Goal: Check status: Check status

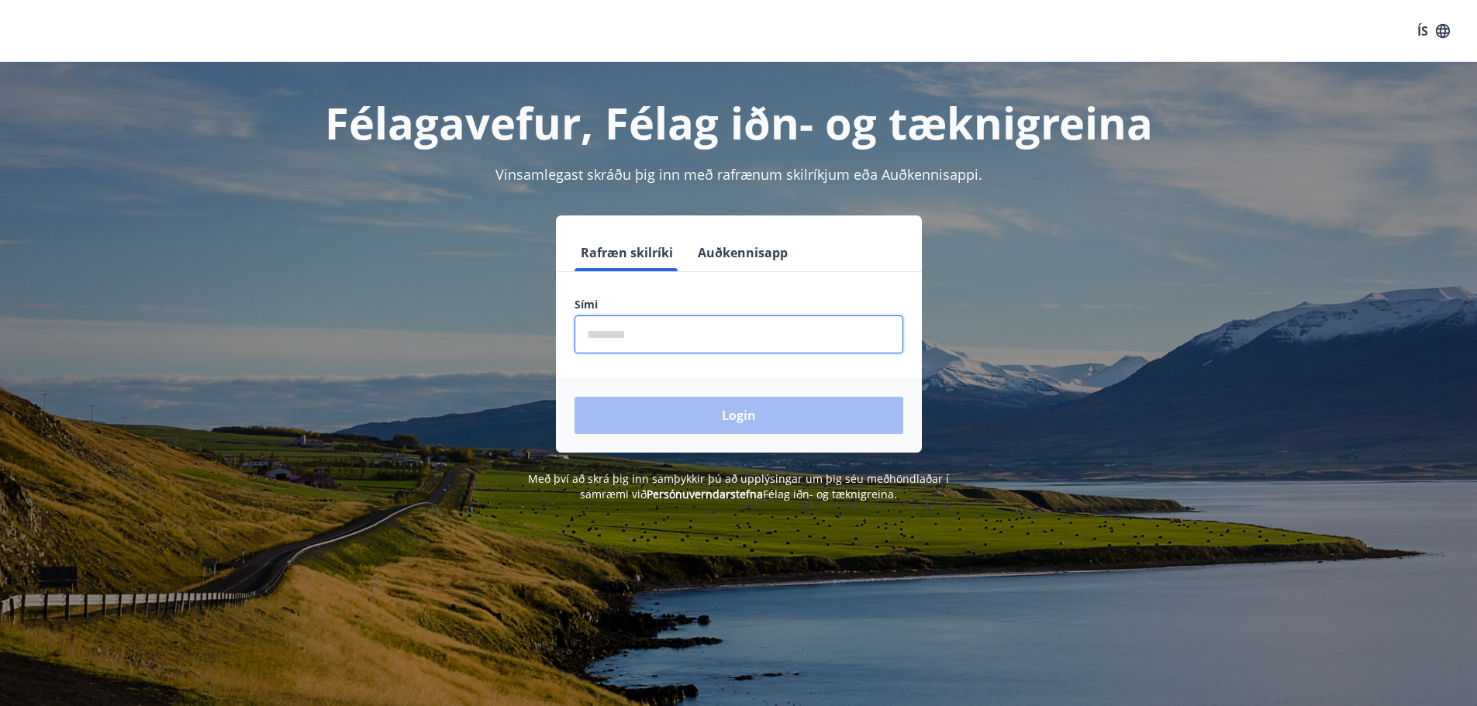
click at [793, 329] on input "phone" at bounding box center [738, 334] width 329 height 38
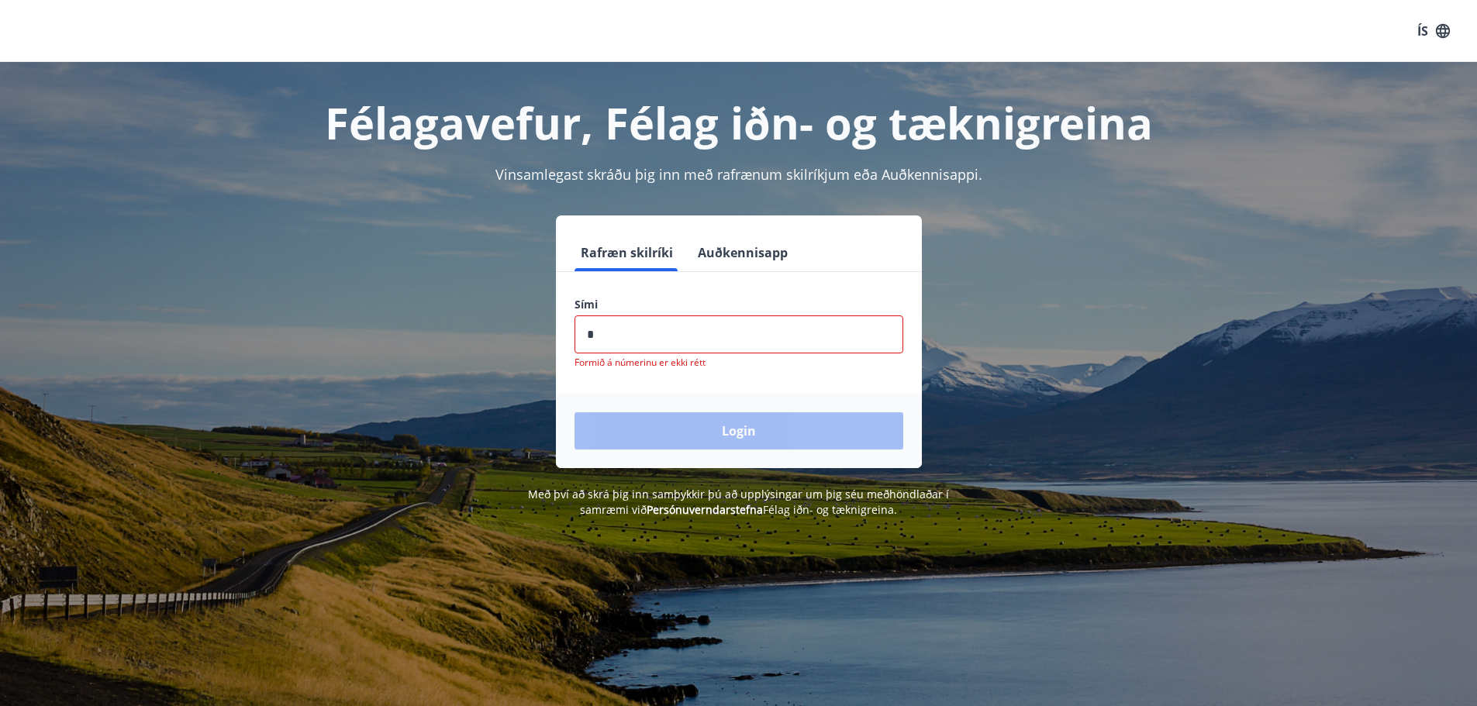
click at [698, 346] on input "phone" at bounding box center [738, 334] width 329 height 38
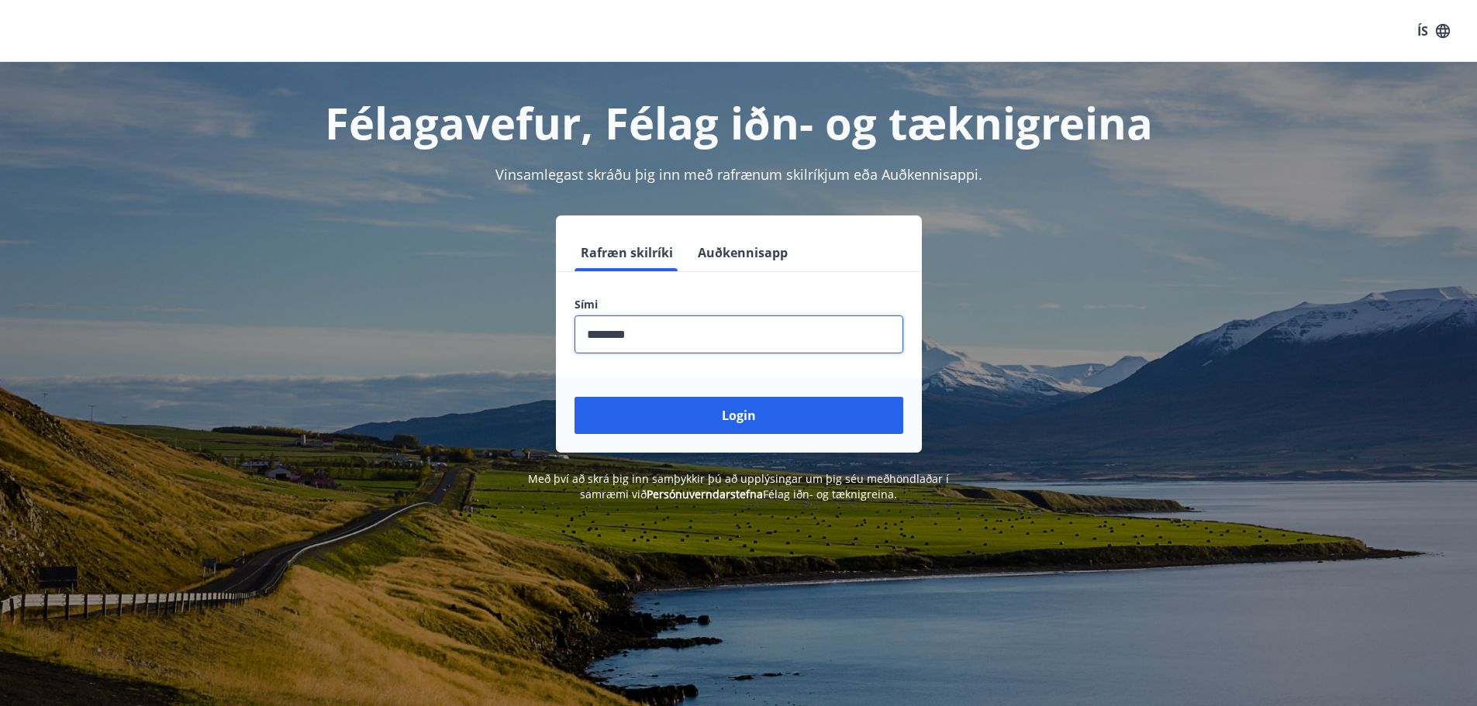
type input "********"
click at [574, 397] on button "Login" at bounding box center [738, 415] width 329 height 37
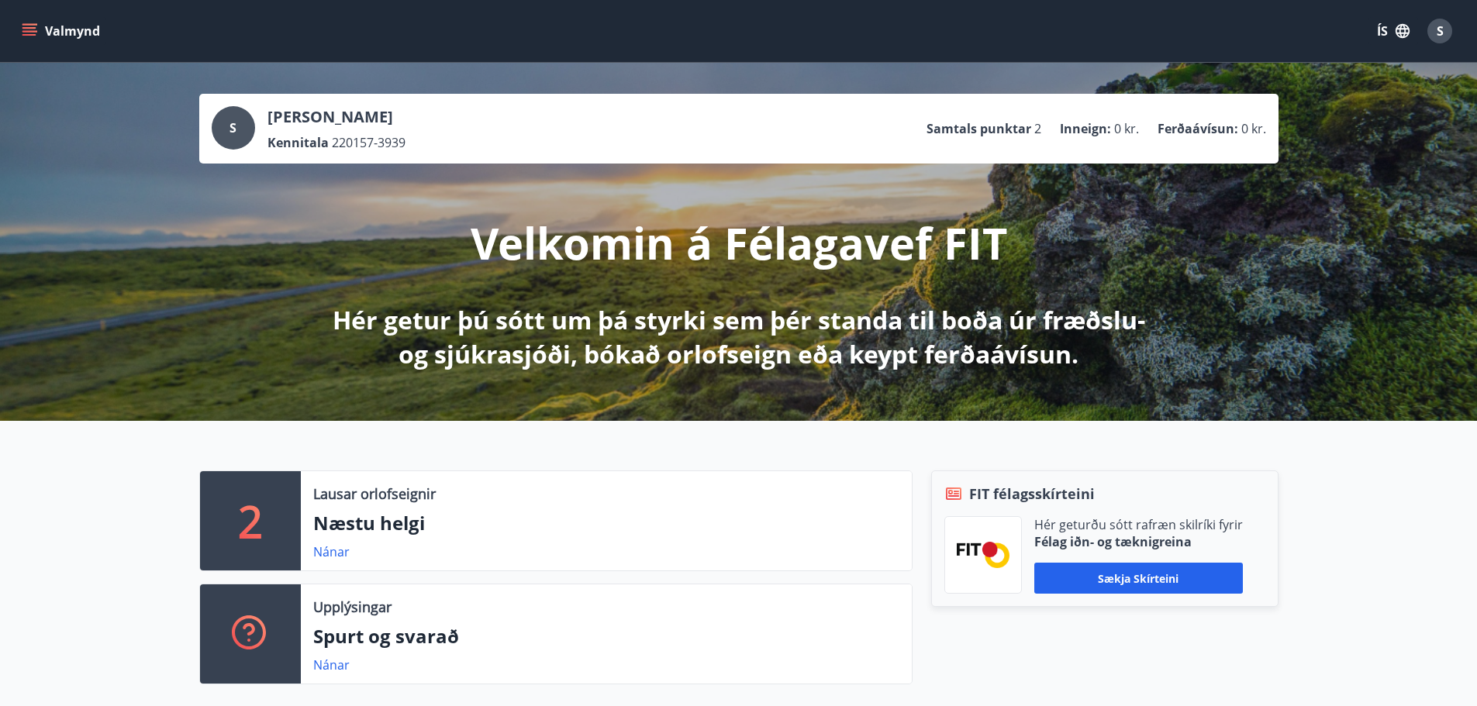
click at [1476, 359] on div "S Sigríður Svava Rafnsdóttir Kennitala 220157-3939 Samtals punktar 2 Inneign : …" at bounding box center [738, 242] width 1477 height 358
click at [95, 47] on div "Valmynd ÍS S" at bounding box center [738, 30] width 1439 height 37
click at [84, 31] on button "Valmynd" at bounding box center [63, 31] width 88 height 28
click at [1438, 40] on div "S" at bounding box center [1439, 31] width 25 height 25
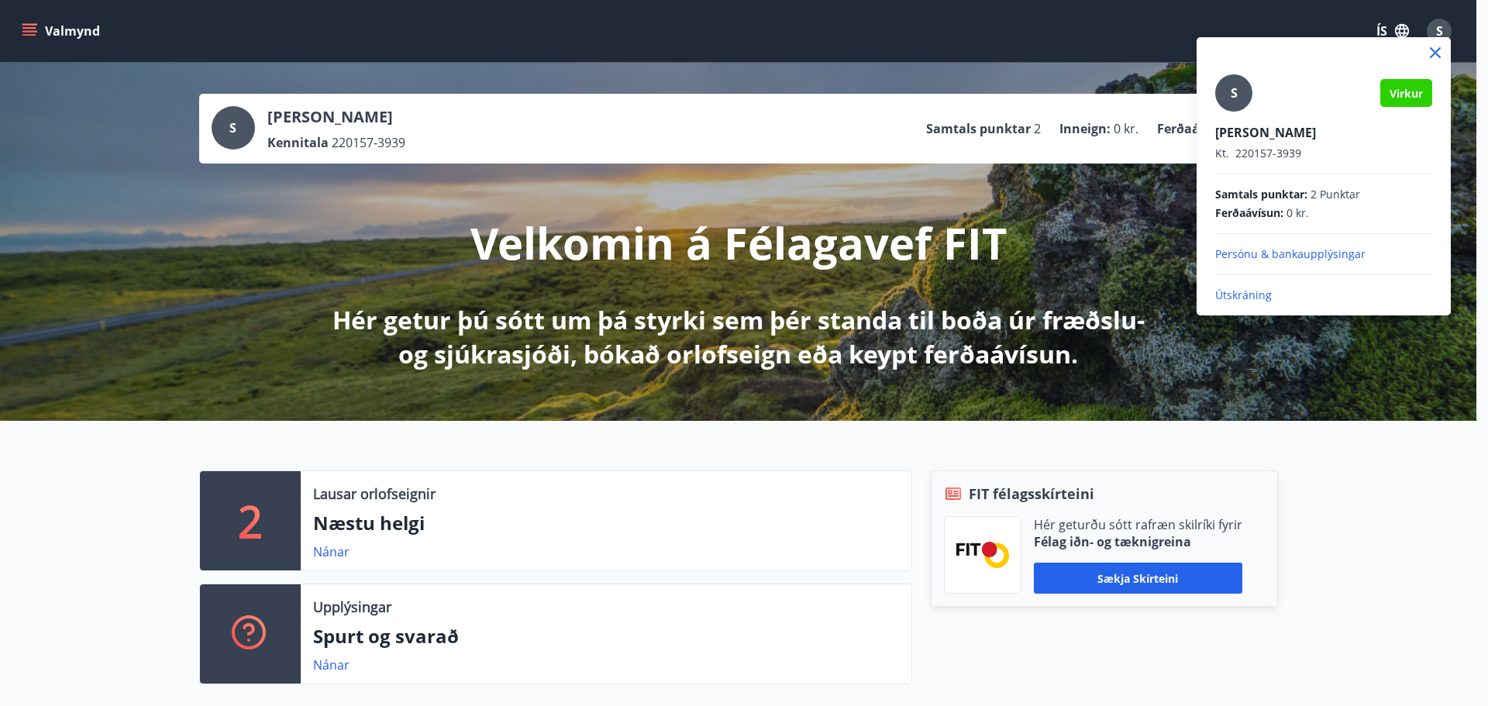
click at [936, 222] on div at bounding box center [744, 353] width 1488 height 706
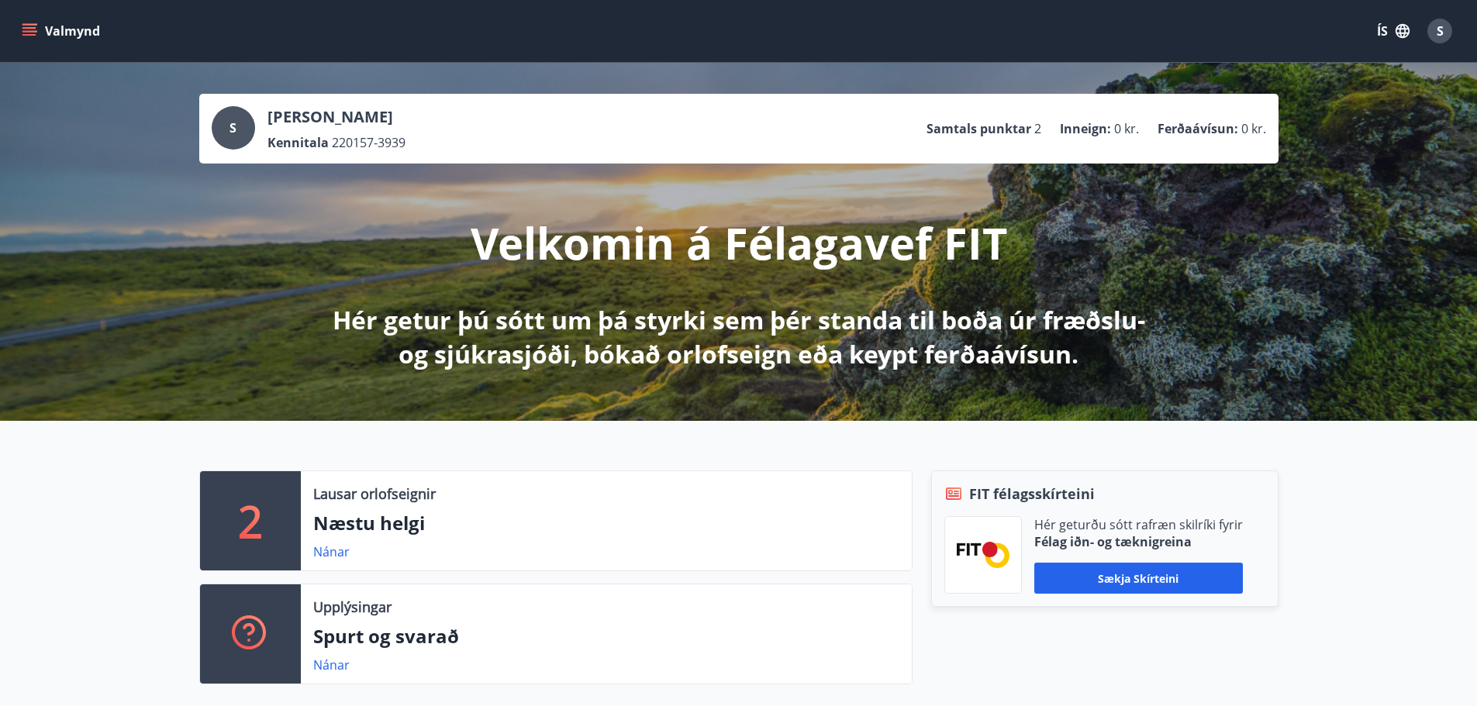
click at [771, 353] on p "Hér getur þú sótt um þá styrki sem þér standa til boða úr fræðslu- og sjúkrasjó…" at bounding box center [738, 337] width 819 height 68
click at [406, 541] on div "Lausar orlofseignir Næstu helgi Nánar" at bounding box center [606, 520] width 611 height 99
click at [1401, 38] on icon "button" at bounding box center [1402, 30] width 17 height 17
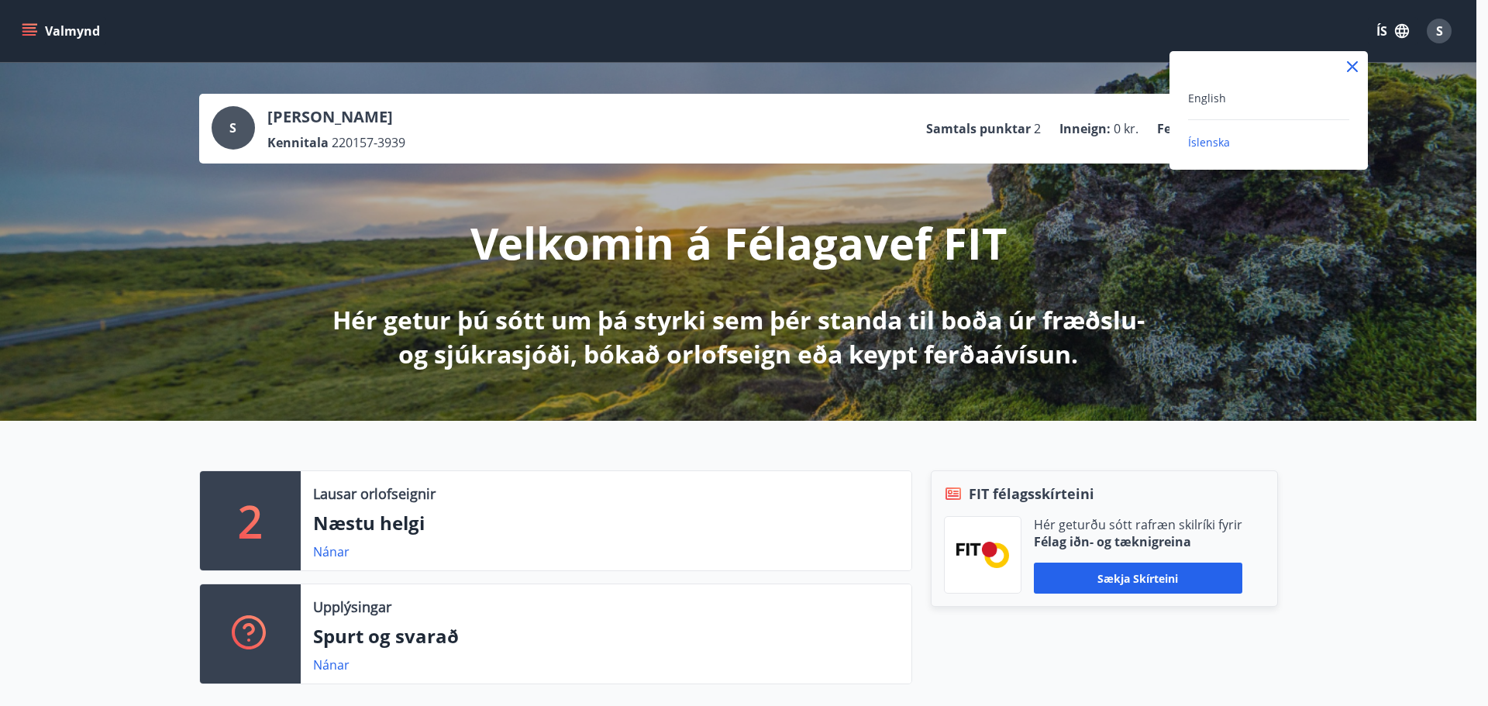
click at [1412, 109] on div at bounding box center [744, 353] width 1488 height 706
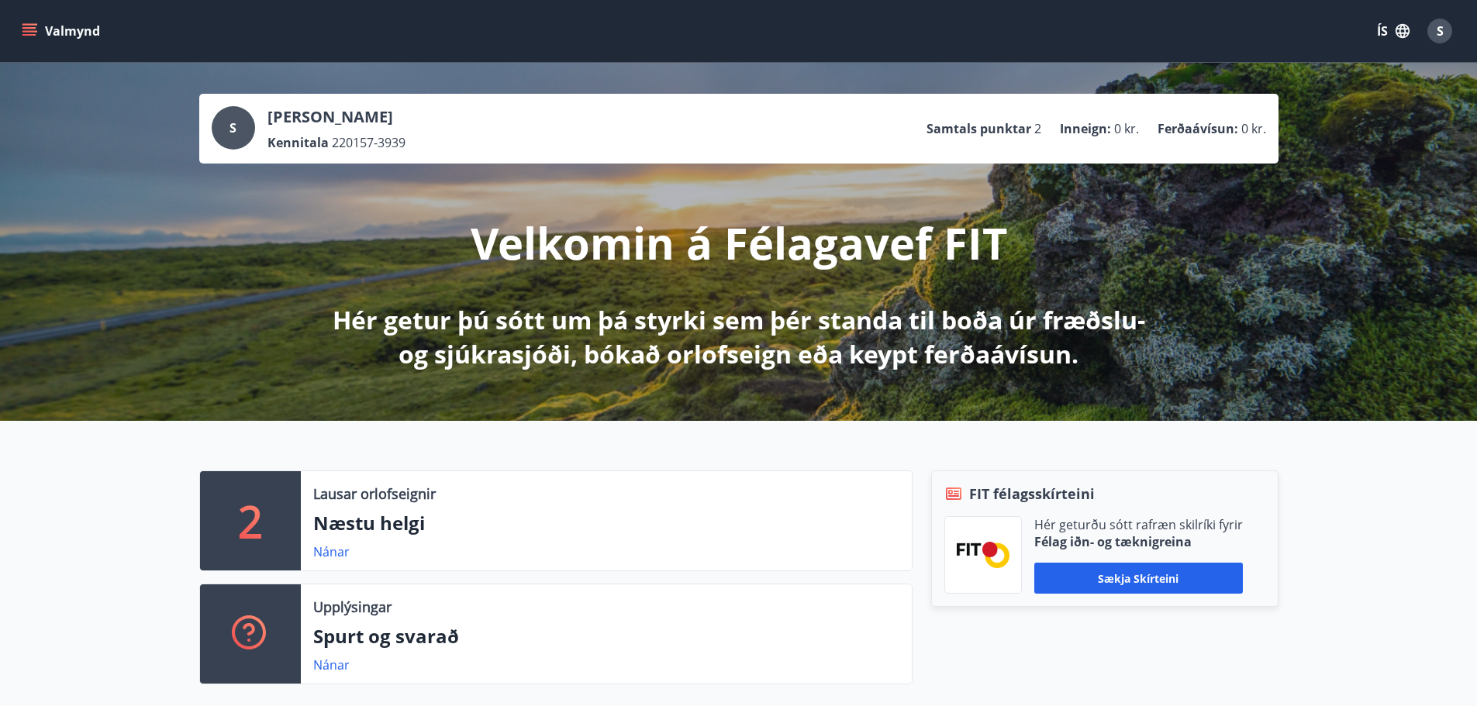
click at [37, 42] on button "Valmynd" at bounding box center [63, 31] width 88 height 28
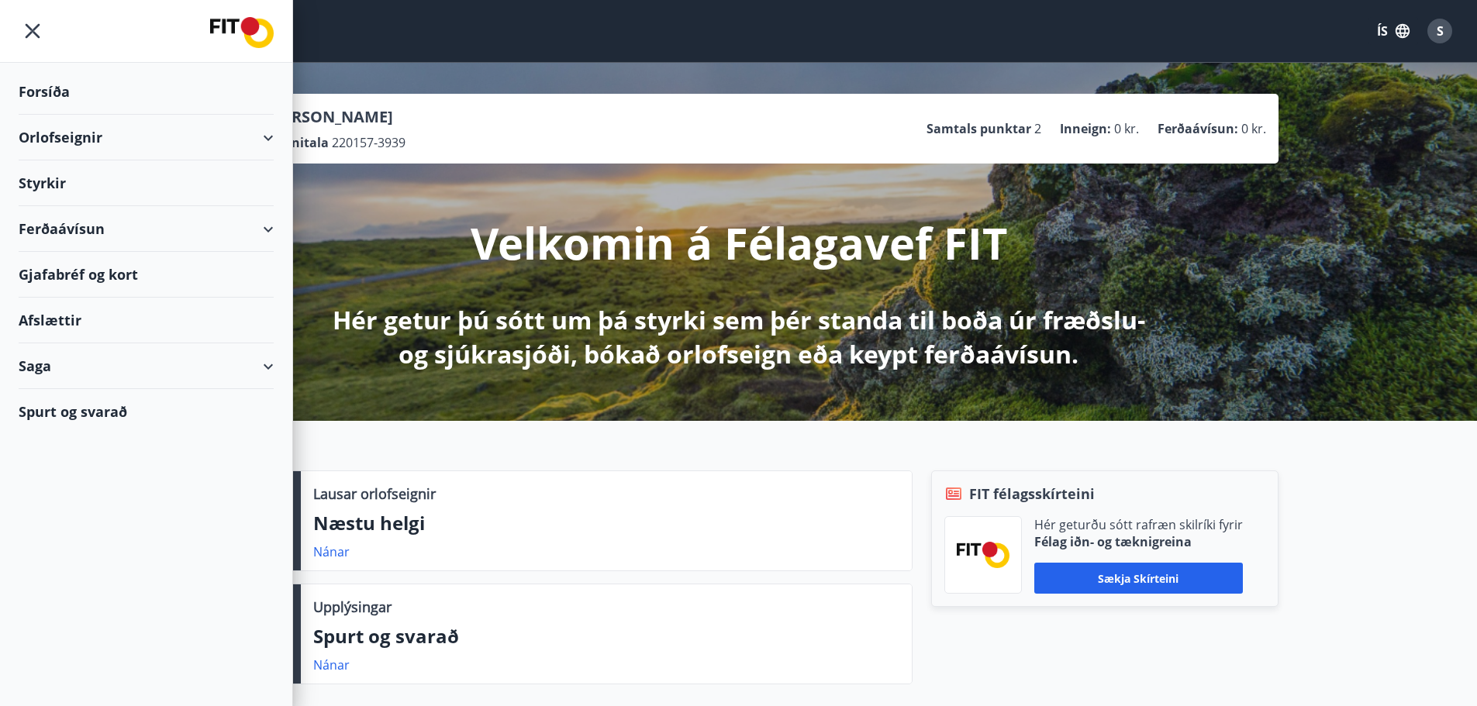
click at [105, 369] on div "Saga" at bounding box center [146, 366] width 255 height 46
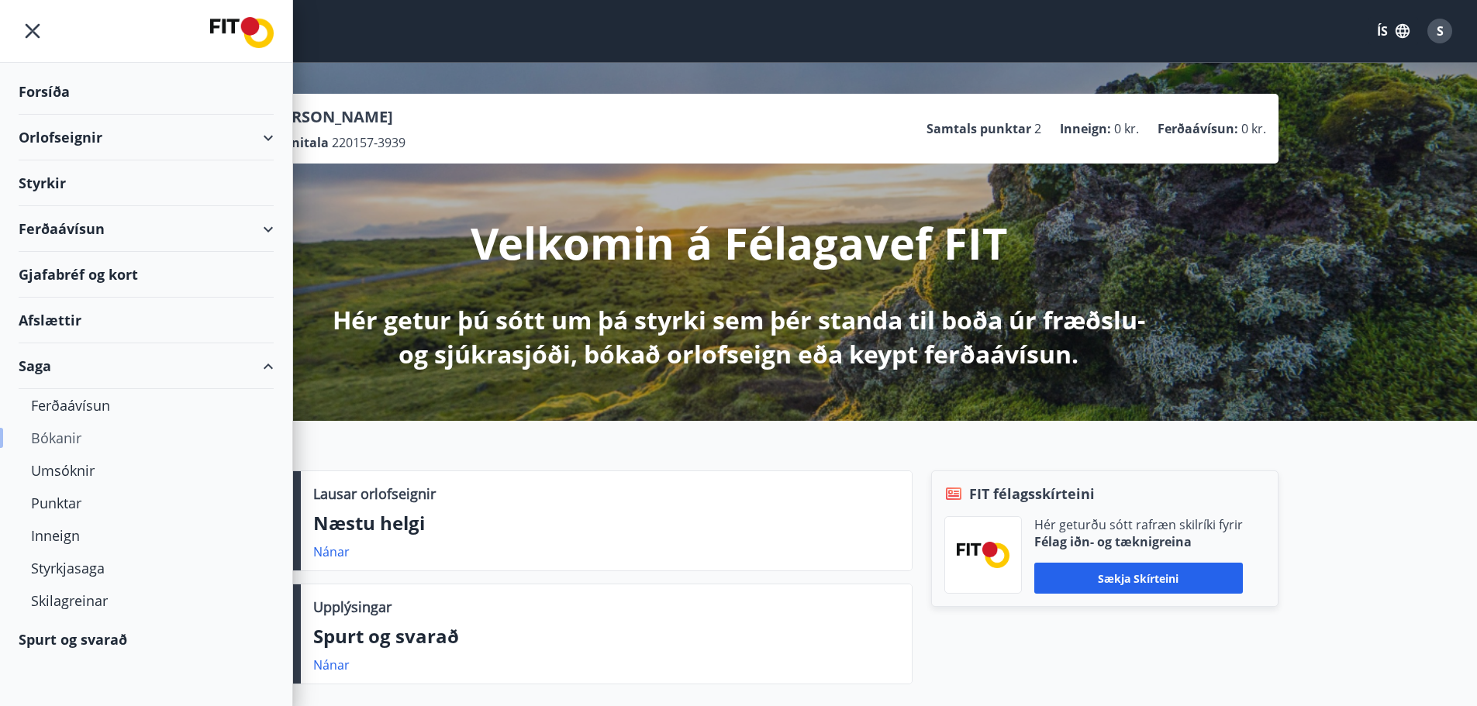
click at [49, 442] on div "Bókanir" at bounding box center [146, 438] width 230 height 33
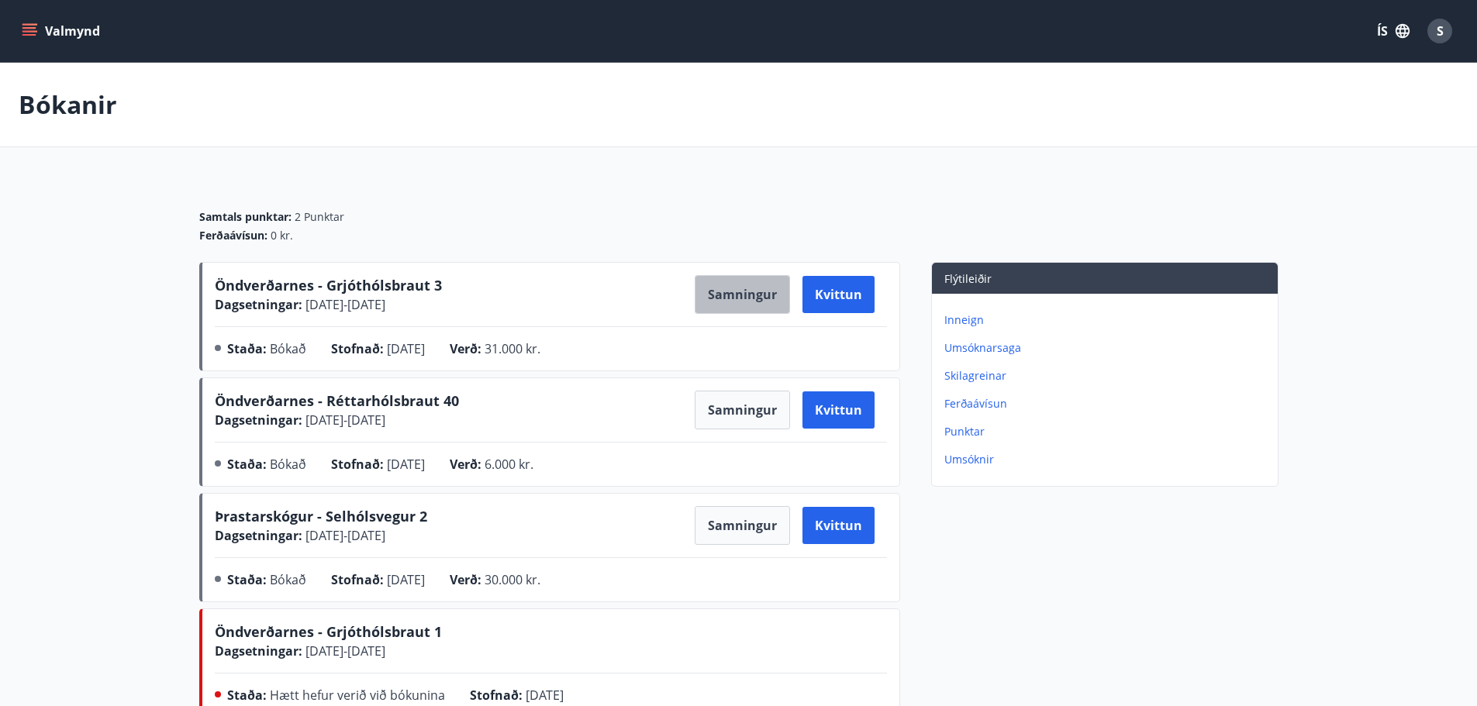
click at [740, 288] on button "Samningur" at bounding box center [742, 294] width 95 height 39
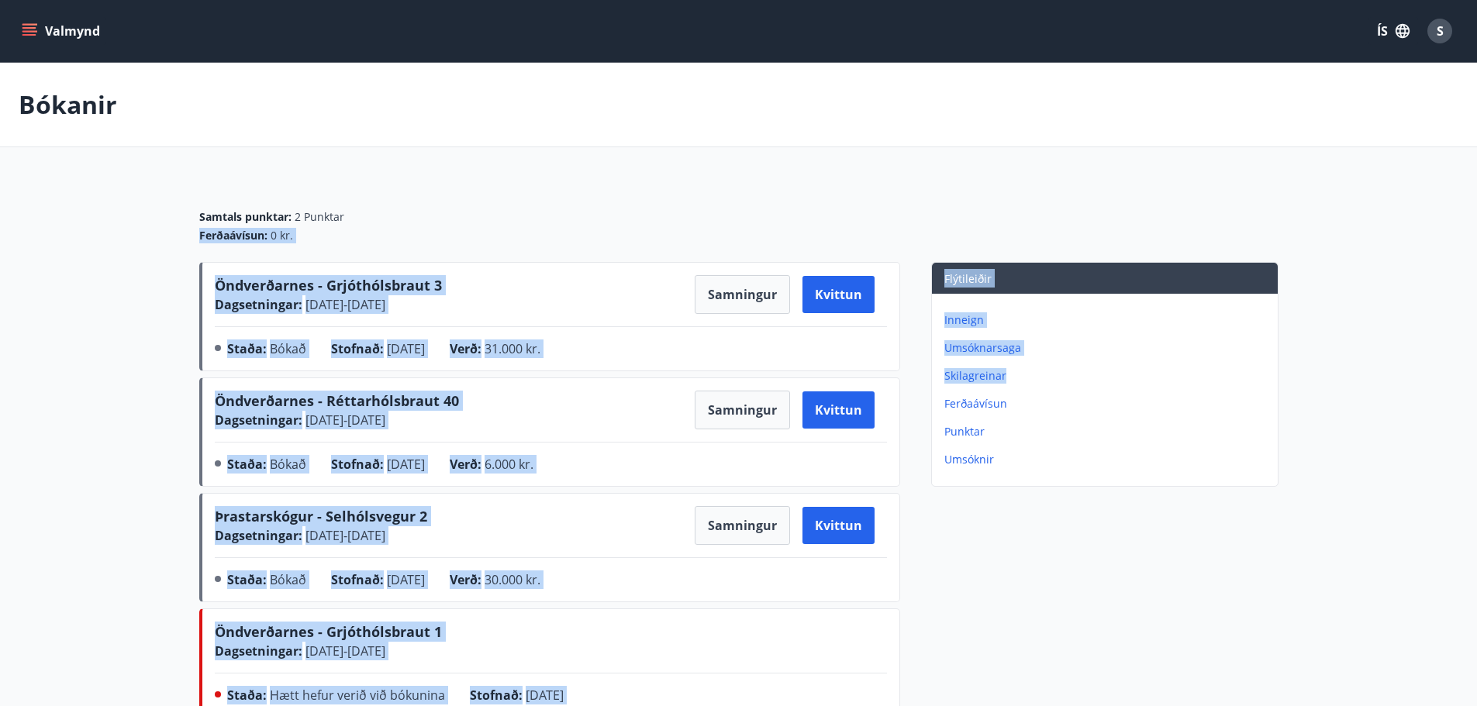
drag, startPoint x: 1098, startPoint y: 376, endPoint x: 668, endPoint y: 147, distance: 486.9
click at [668, 147] on main "Bókanir Samtals punktar : 2 Punktar Ferðaávísun : 0 kr. Öndverðarnes - Grjóthól…" at bounding box center [738, 509] width 1477 height 892
